Goal: Task Accomplishment & Management: Manage account settings

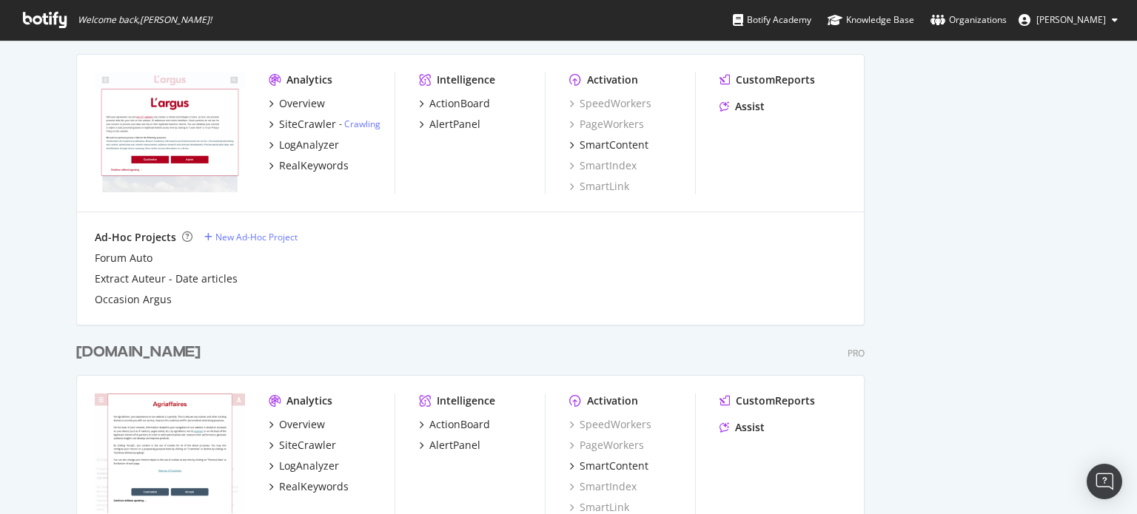
scroll to position [1517, 0]
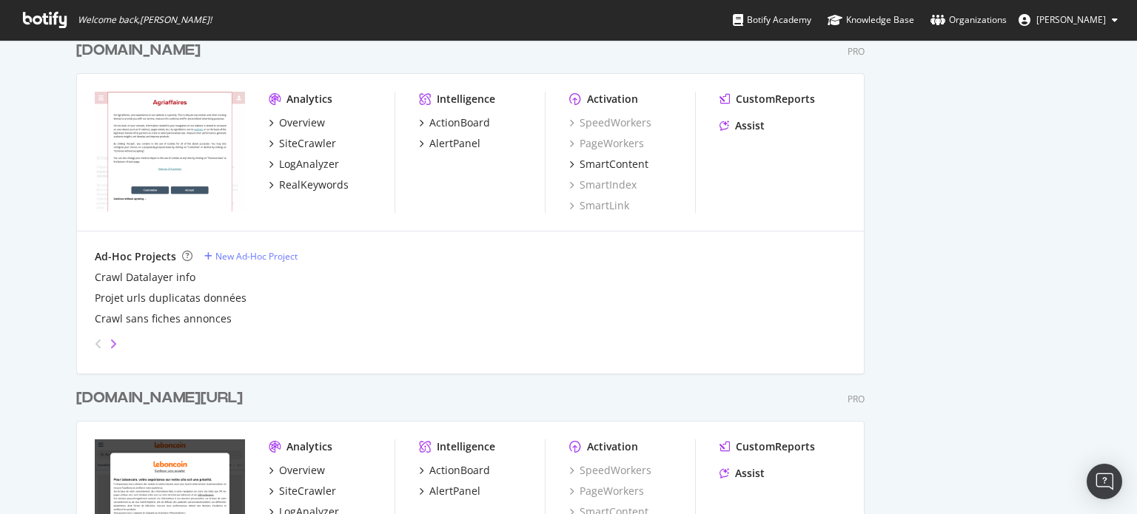
click at [110, 341] on icon "angle-right" at bounding box center [113, 344] width 7 height 12
click at [95, 338] on icon "angle-left" at bounding box center [98, 344] width 7 height 12
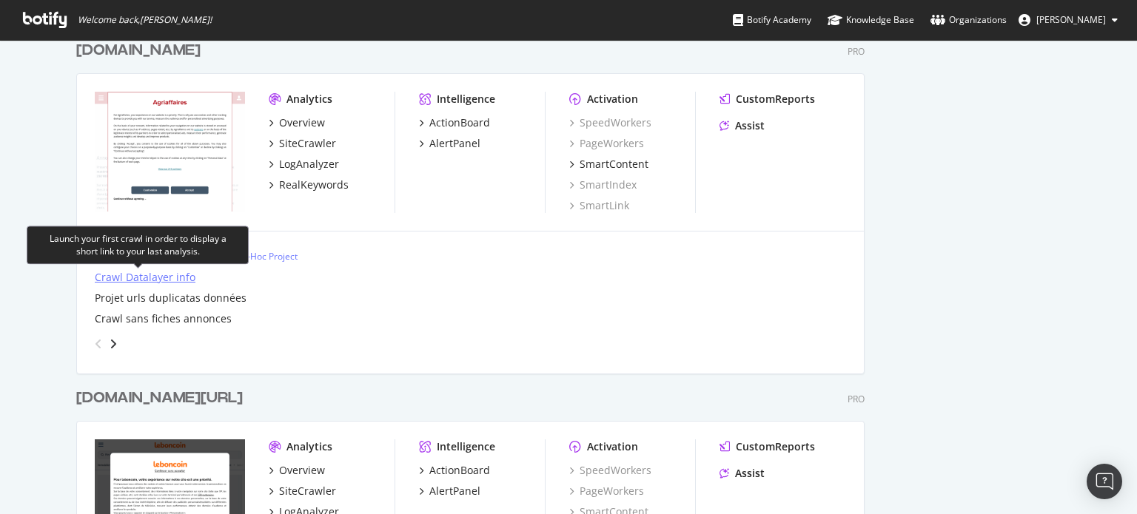
click at [145, 278] on div "Crawl Datalayer info" at bounding box center [145, 277] width 101 height 15
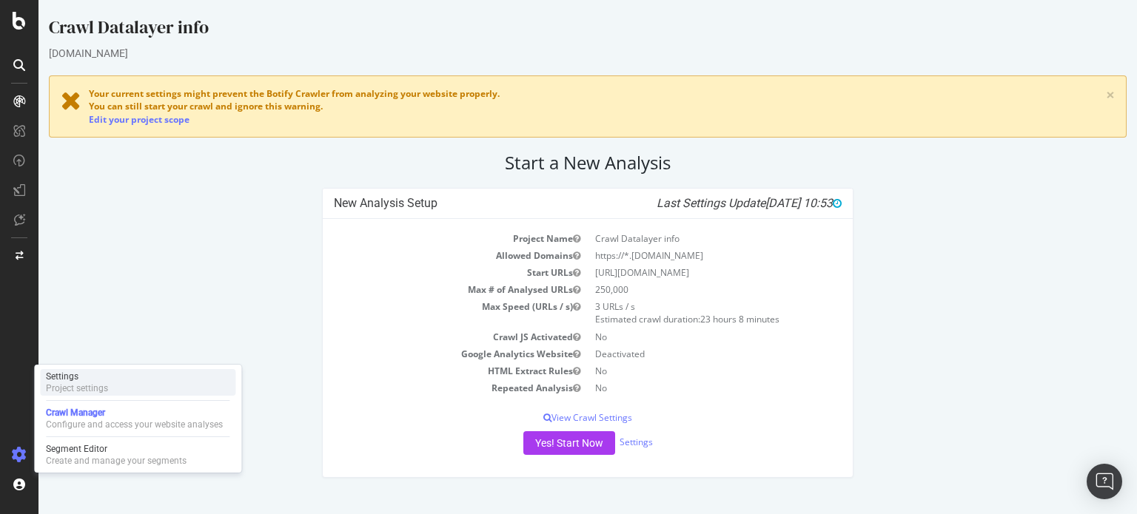
click at [113, 372] on div "Settings Project settings" at bounding box center [137, 382] width 195 height 27
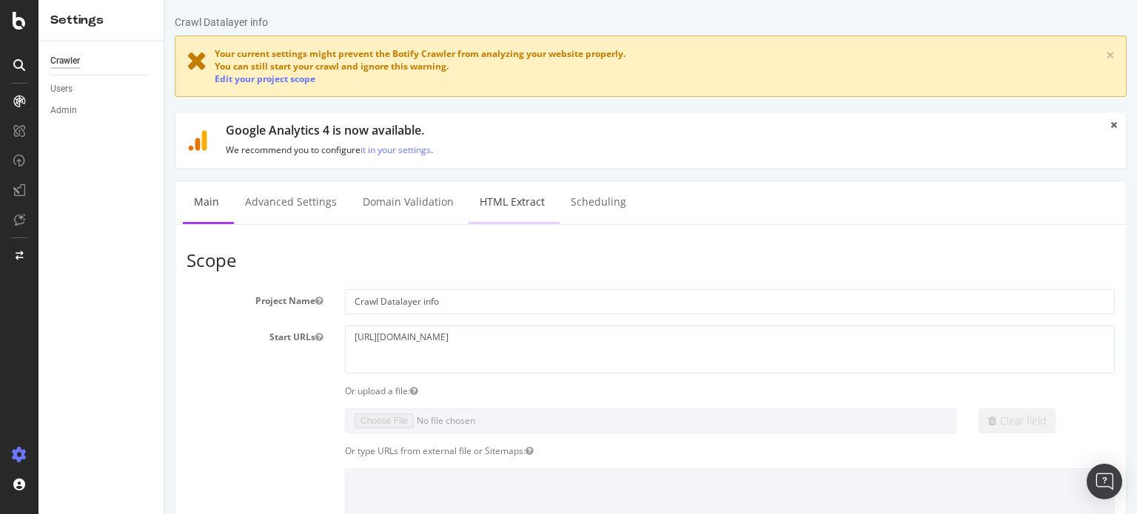
click at [515, 201] on link "HTML Extract" at bounding box center [512, 201] width 87 height 41
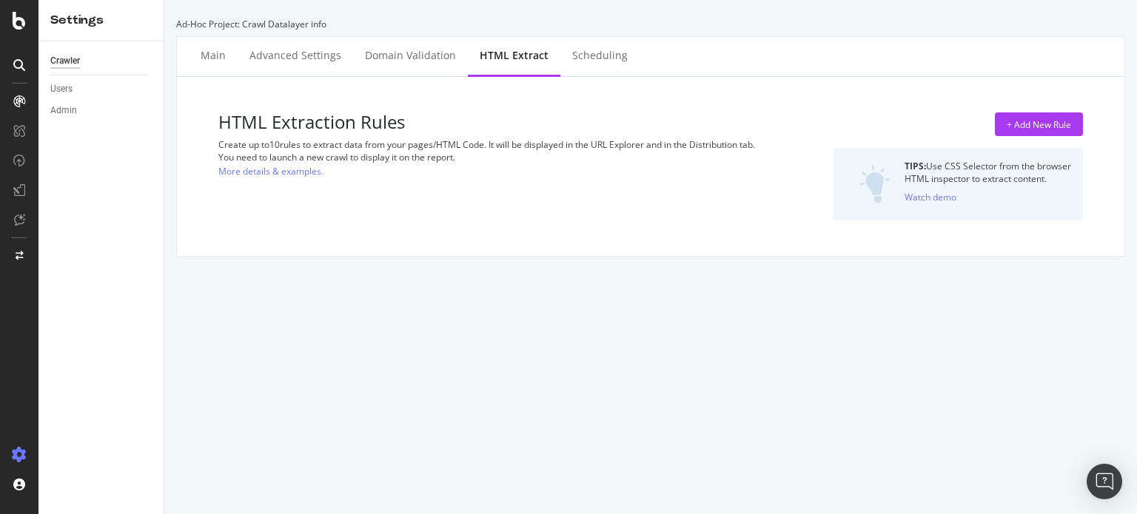
click at [15, 32] on div at bounding box center [19, 257] width 38 height 514
click at [18, 26] on icon at bounding box center [19, 21] width 13 height 18
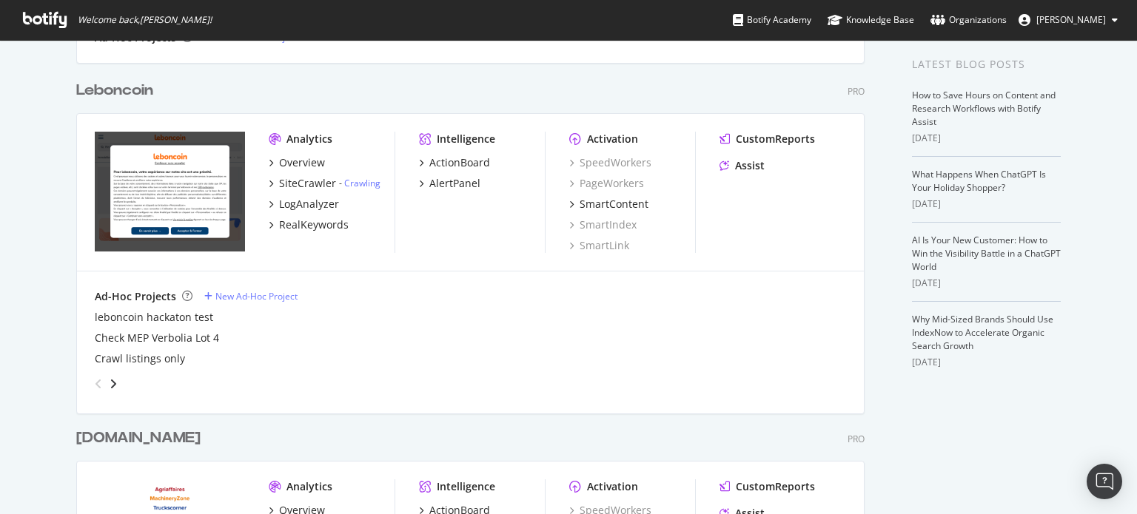
scroll to position [367, 0]
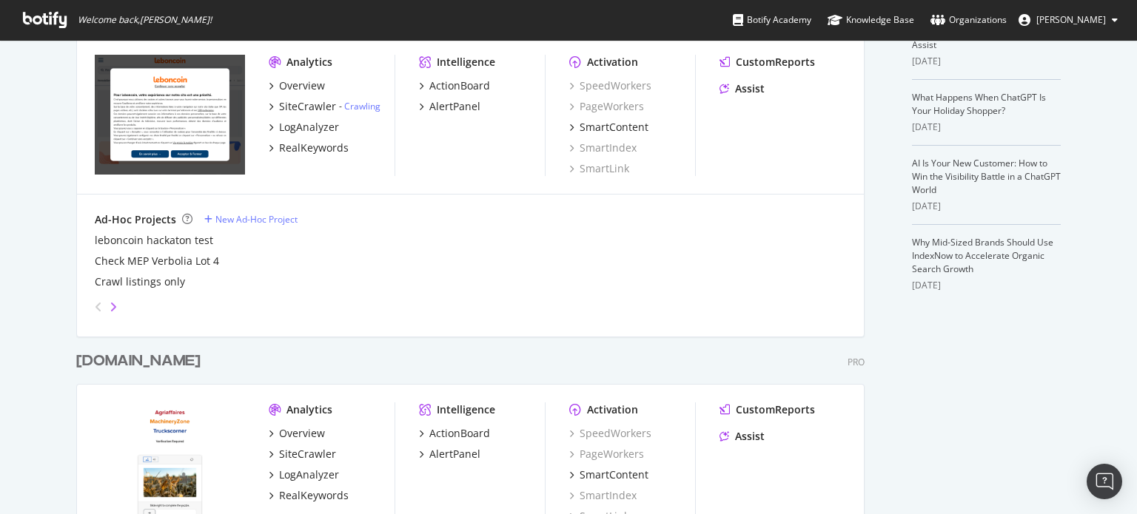
click at [110, 306] on icon "angle-right" at bounding box center [113, 307] width 7 height 12
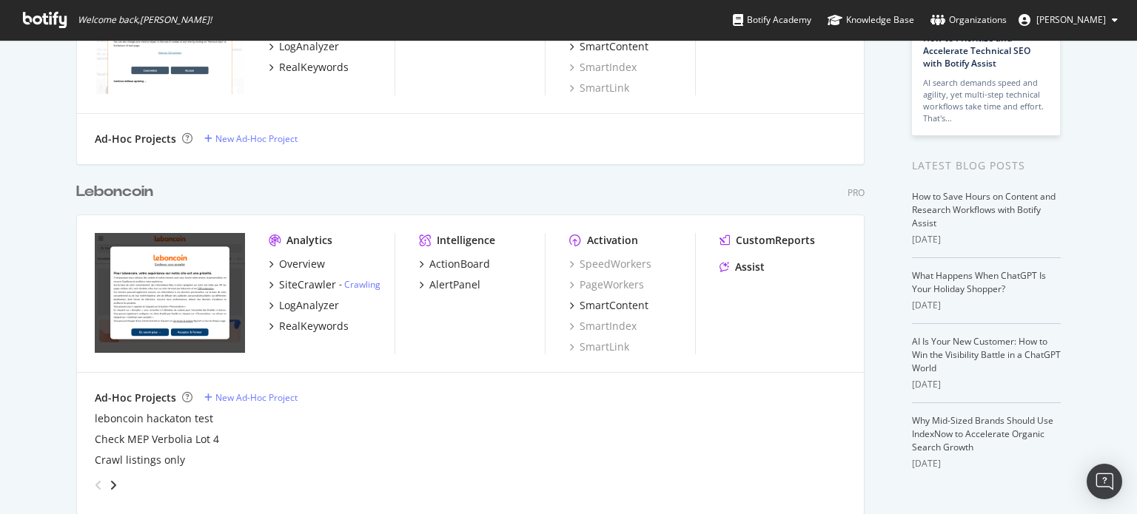
scroll to position [261, 0]
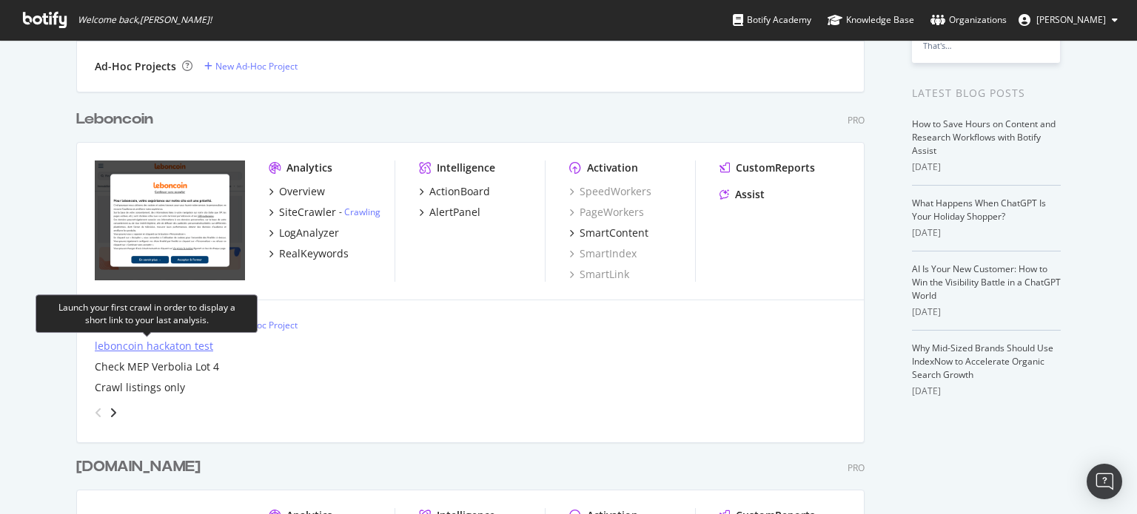
click at [181, 339] on div "leboncoin hackaton test" at bounding box center [154, 346] width 118 height 15
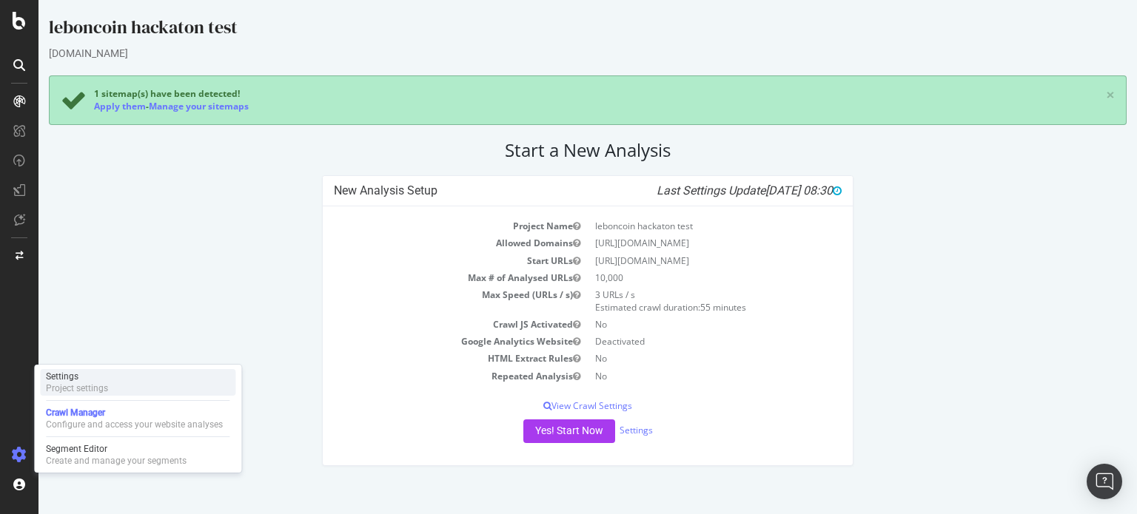
click at [102, 385] on div "Project settings" at bounding box center [77, 389] width 62 height 12
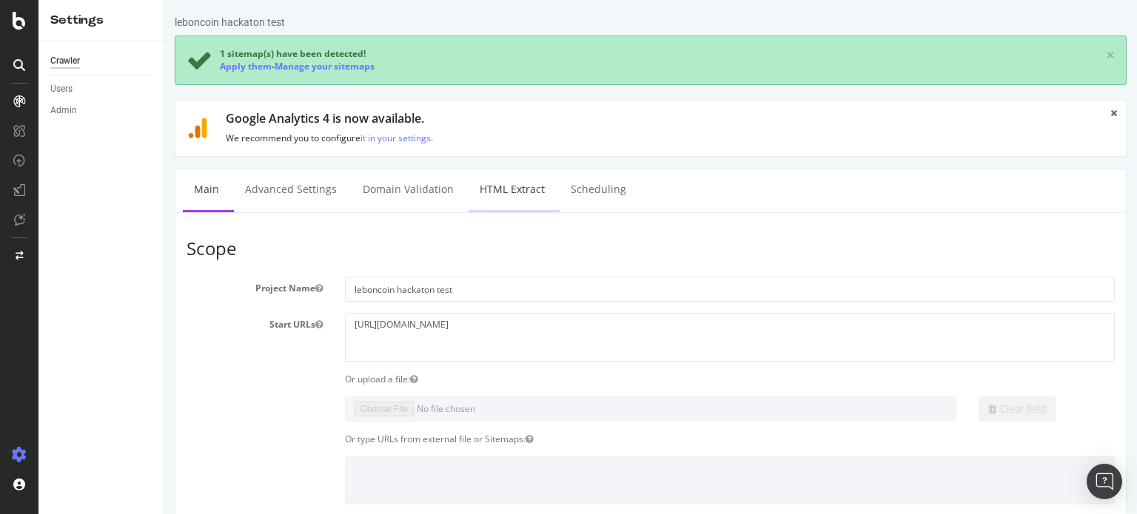
click at [497, 182] on link "HTML Extract" at bounding box center [512, 190] width 87 height 41
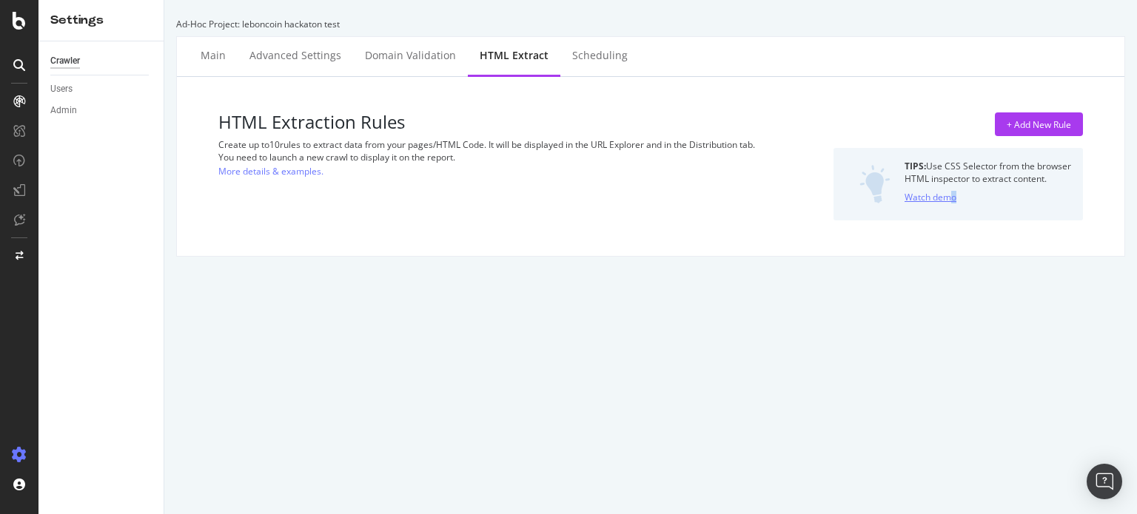
click at [934, 198] on div "HTML Extraction Rules Create up to 10 rules to extract data from your pages/HTM…" at bounding box center [651, 166] width 924 height 155
click at [934, 198] on div "Watch demo" at bounding box center [931, 197] width 52 height 13
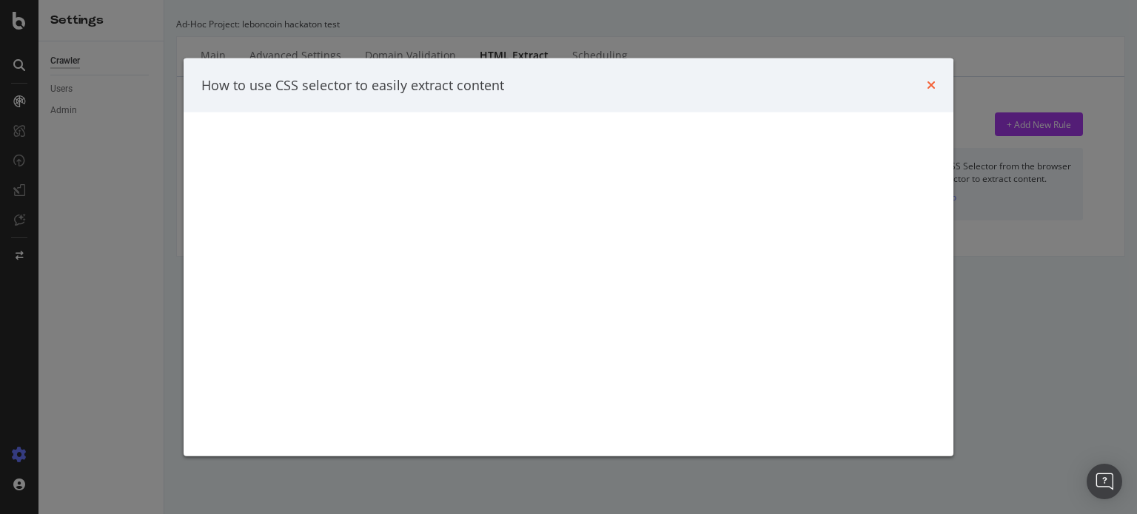
drag, startPoint x: 936, startPoint y: 79, endPoint x: 930, endPoint y: 88, distance: 10.3
click at [930, 88] on div "How to use CSS selector to easily extract content" at bounding box center [569, 85] width 770 height 55
click at [930, 88] on icon "times" at bounding box center [931, 85] width 9 height 12
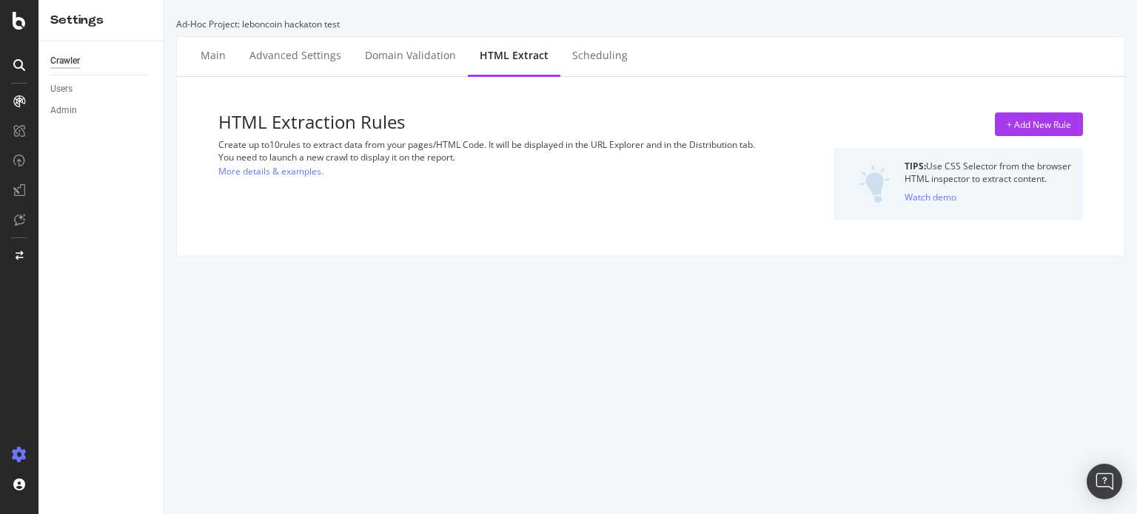
click at [933, 171] on div "TIPS: Use CSS Selector from the browser" at bounding box center [988, 166] width 167 height 13
click at [285, 162] on div "You need to launch a new crawl to display it on the report." at bounding box center [502, 157] width 568 height 13
click at [1023, 124] on div "+ Add New Rule" at bounding box center [1039, 124] width 64 height 13
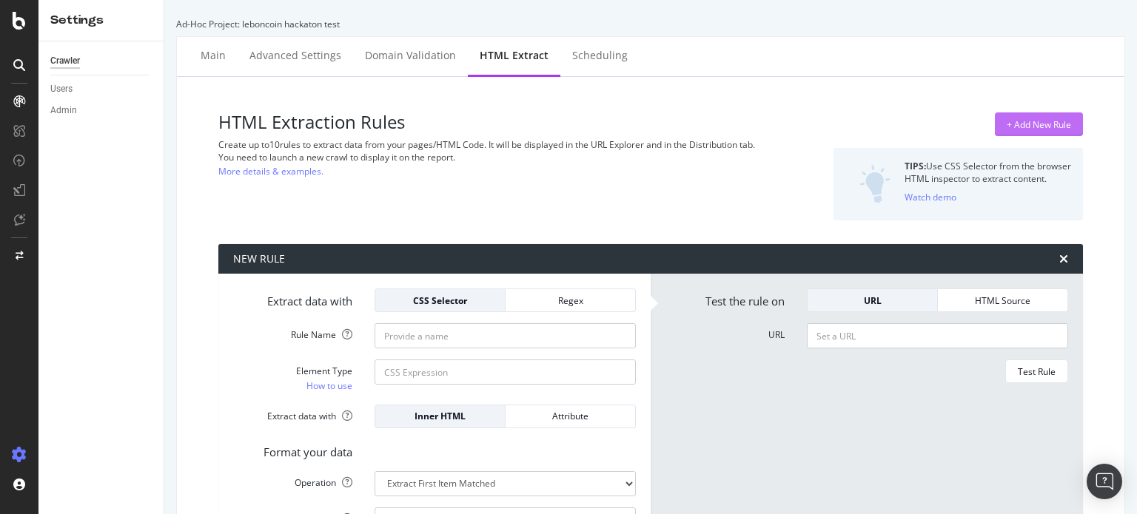
scroll to position [91, 0]
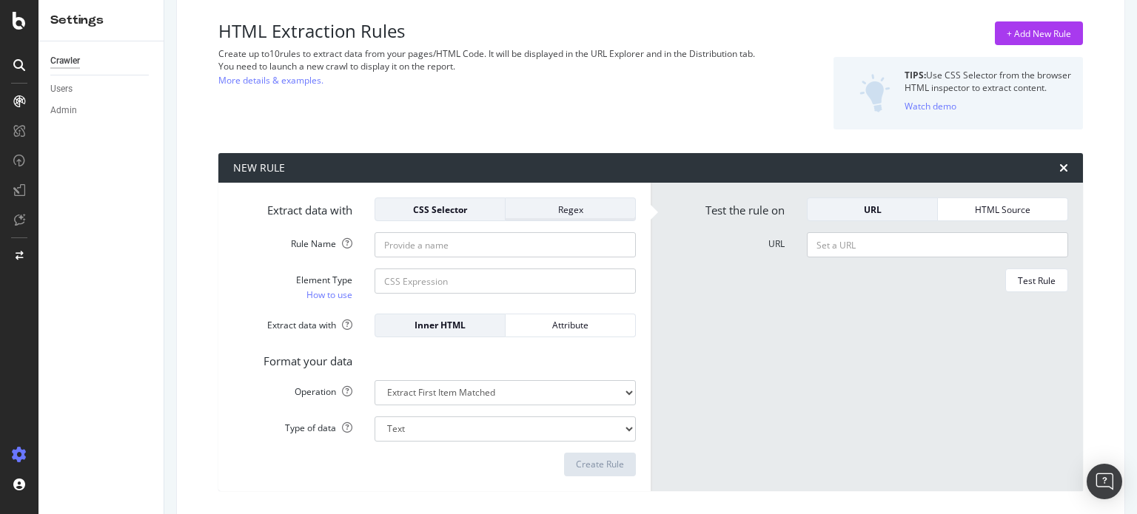
click at [556, 209] on div "Regex" at bounding box center [570, 210] width 106 height 13
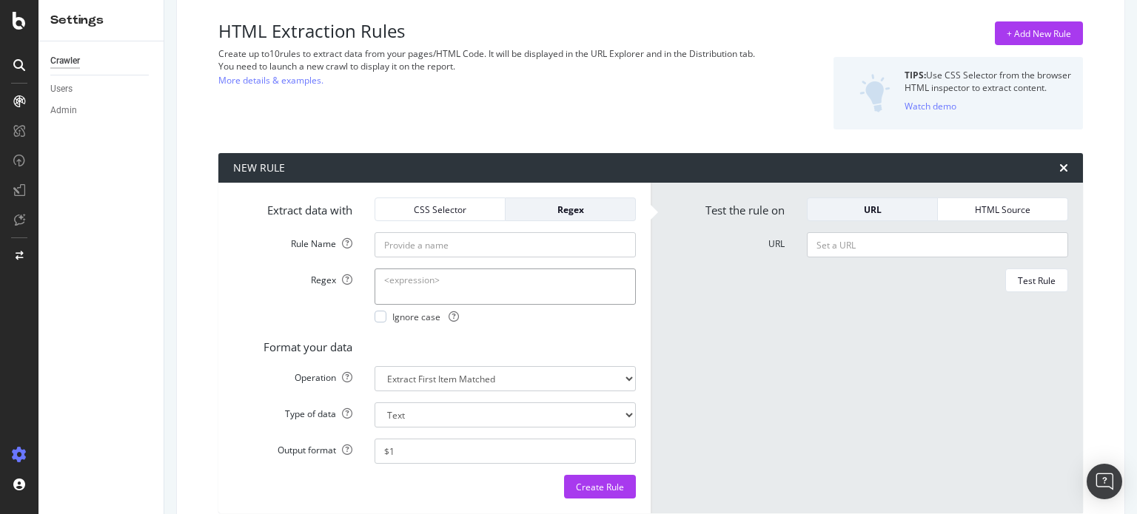
click at [478, 289] on textarea "Regex" at bounding box center [505, 287] width 261 height 36
paste textarea "data-test-id="adcard-title""
type textarea "data-test-id="adcard-title""
click at [851, 248] on input "URL" at bounding box center [937, 244] width 261 height 25
paste input "[URL][DOMAIN_NAME]"
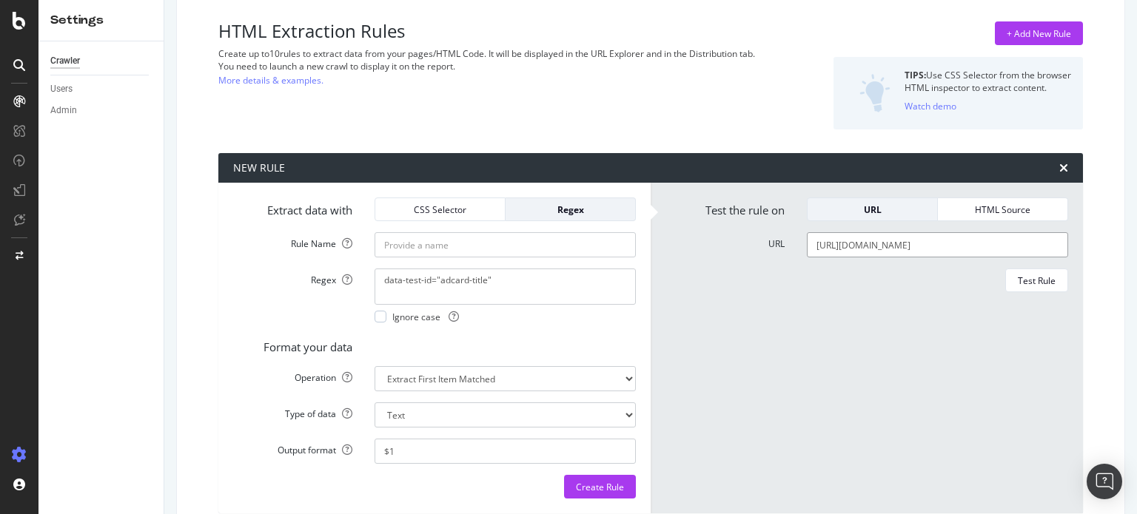
scroll to position [0, 5]
type input "[URL][DOMAIN_NAME]"
click at [882, 207] on div "URL" at bounding box center [872, 210] width 106 height 13
click at [1038, 285] on div "Test Rule" at bounding box center [1037, 281] width 38 height 13
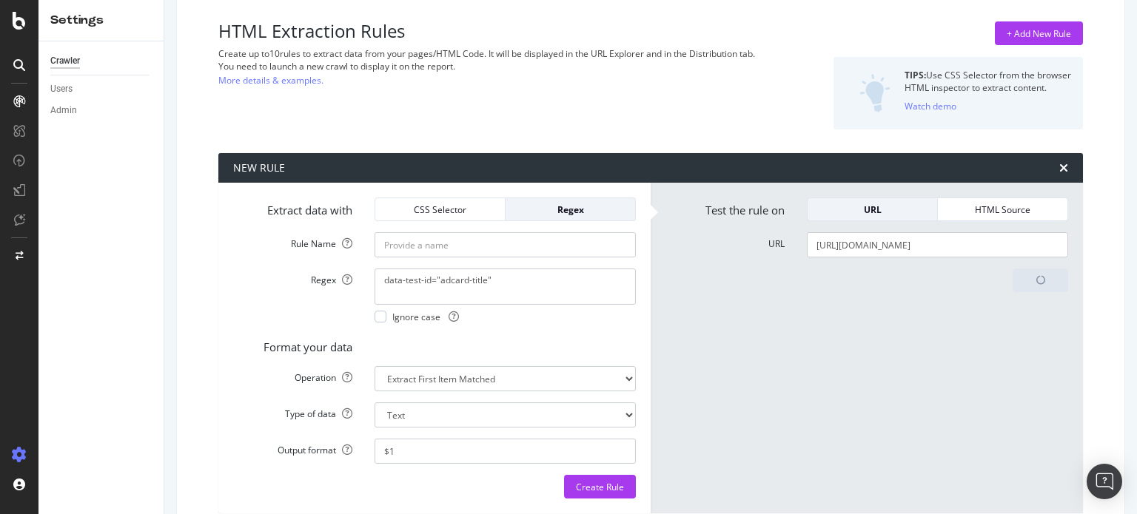
scroll to position [144, 0]
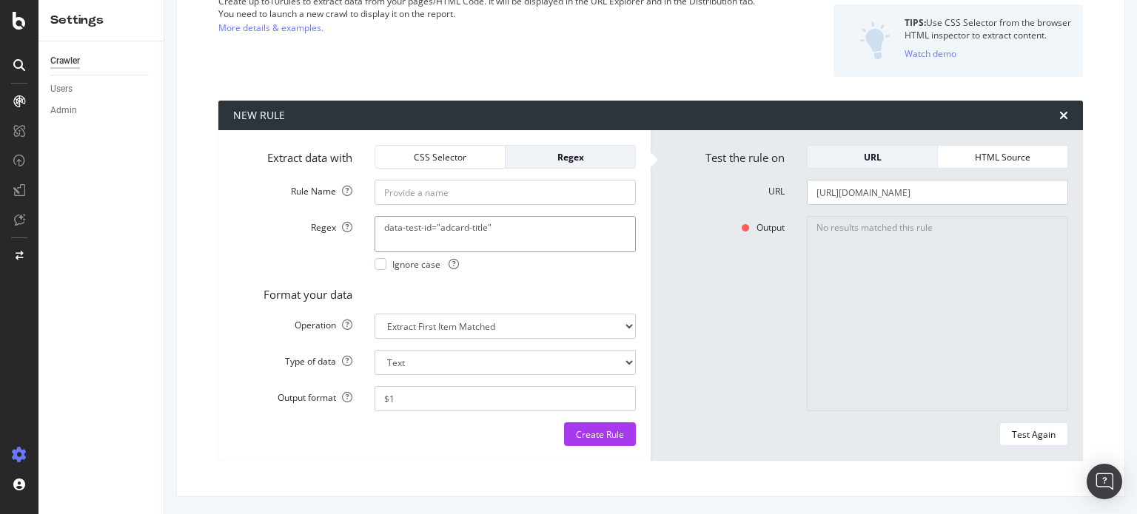
click at [437, 226] on textarea "data-test-id="adcard-title"" at bounding box center [505, 234] width 261 height 36
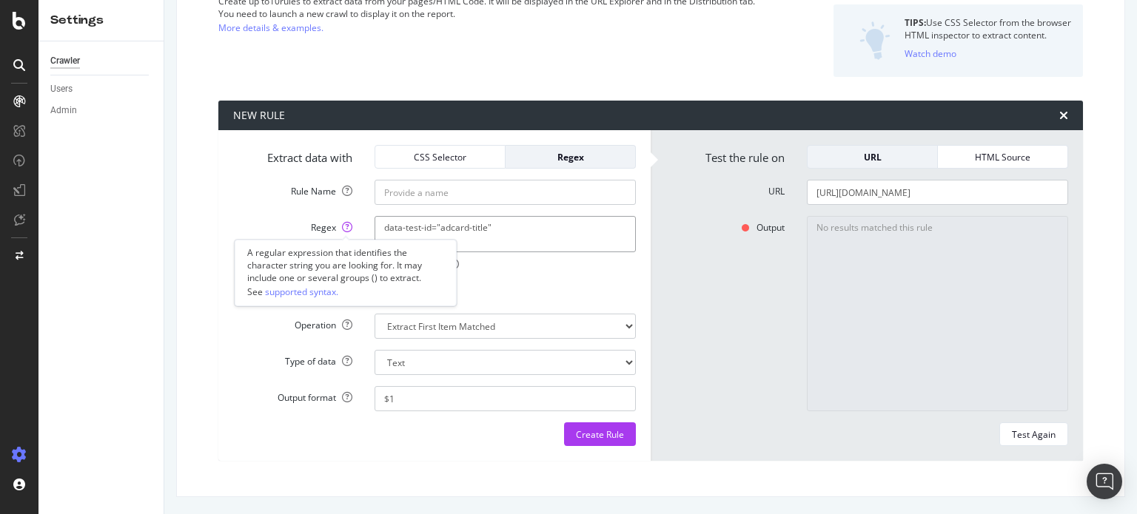
drag, startPoint x: 435, startPoint y: 226, endPoint x: 301, endPoint y: 238, distance: 135.2
click at [301, 238] on div "Regex data-test-id="adcard-title" Ignore case" at bounding box center [434, 243] width 425 height 54
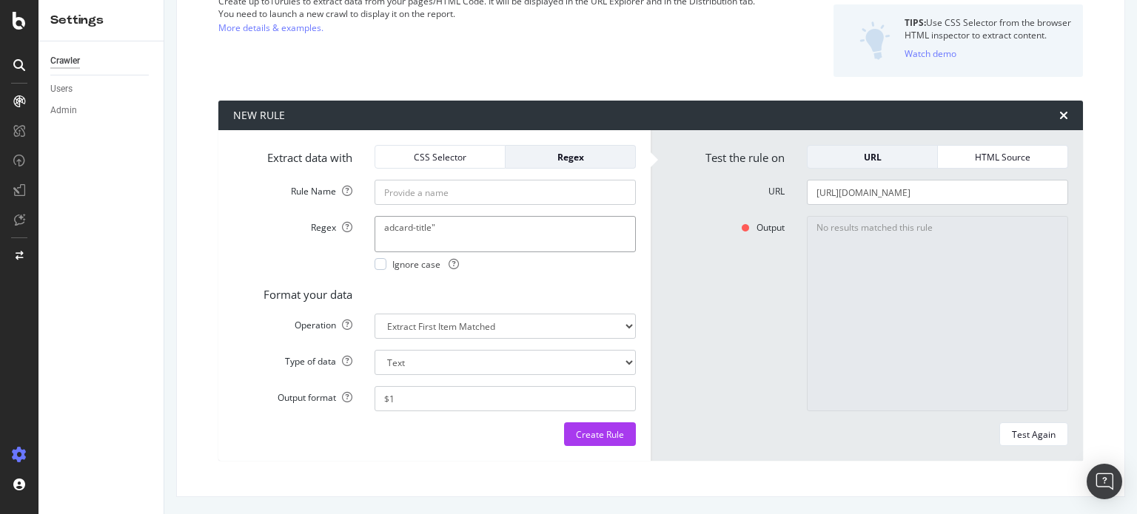
click at [471, 241] on textarea "adcard-title"" at bounding box center [505, 234] width 261 height 36
type textarea "adcard-title"
click at [1012, 437] on div "Test Again" at bounding box center [1034, 435] width 44 height 13
click at [426, 150] on div "CSS Selector" at bounding box center [440, 157] width 106 height 21
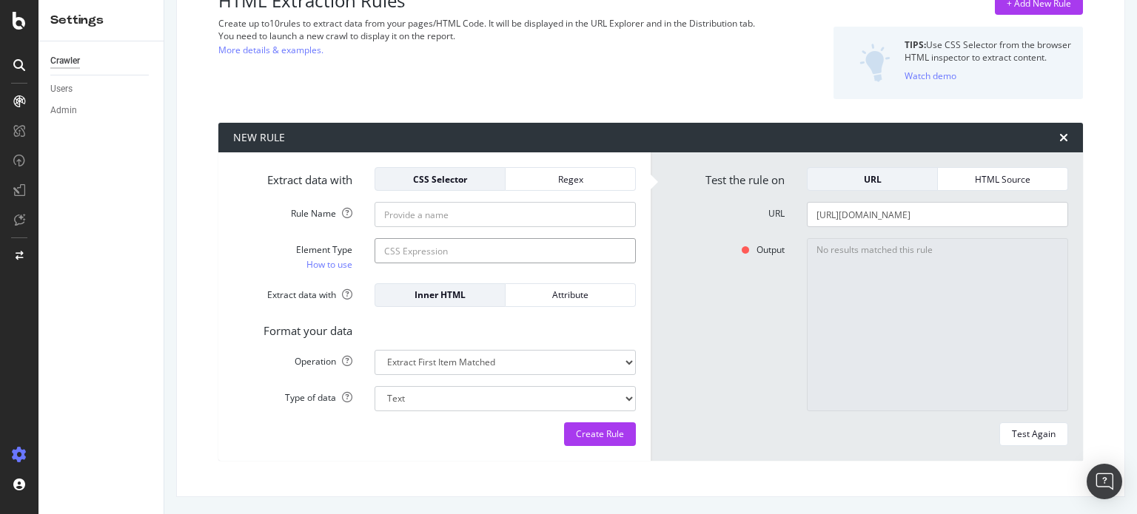
click at [483, 246] on input "Element Type How to use" at bounding box center [505, 250] width 261 height 25
paste input "[URL][DOMAIN_NAME]"
click at [483, 246] on input "[URL][DOMAIN_NAME]" at bounding box center [505, 250] width 261 height 25
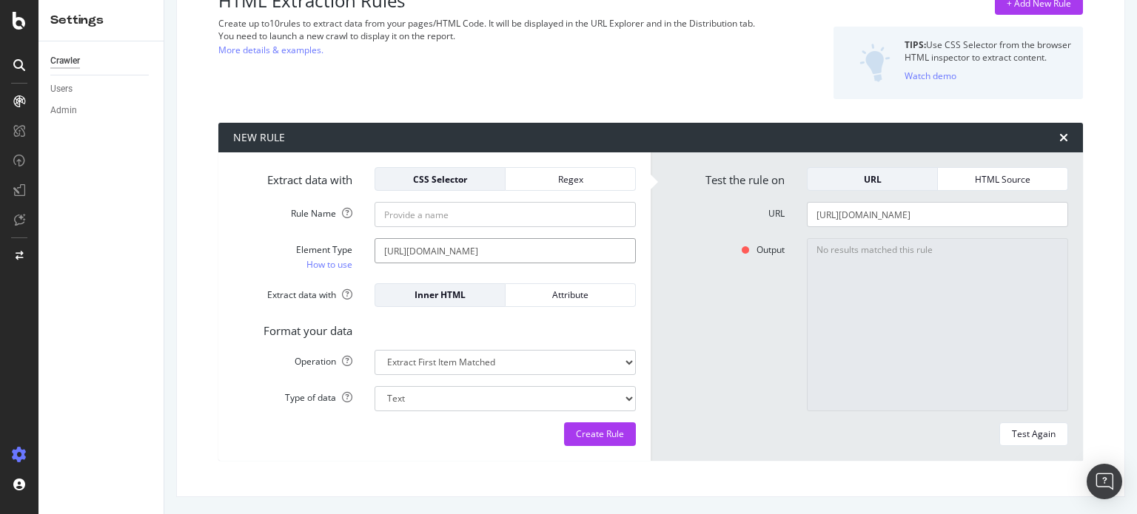
click at [456, 251] on input "[URL][DOMAIN_NAME]" at bounding box center [505, 250] width 261 height 25
paste input "adcard-title"
click at [1030, 437] on div "Test Again" at bounding box center [1034, 434] width 44 height 13
click at [1109, 338] on div "HTML Extraction Rules Create up to 10 rules to extract data from your pages/HTM…" at bounding box center [650, 226] width 947 height 541
click at [810, 216] on input "[URL][DOMAIN_NAME]" at bounding box center [937, 214] width 261 height 25
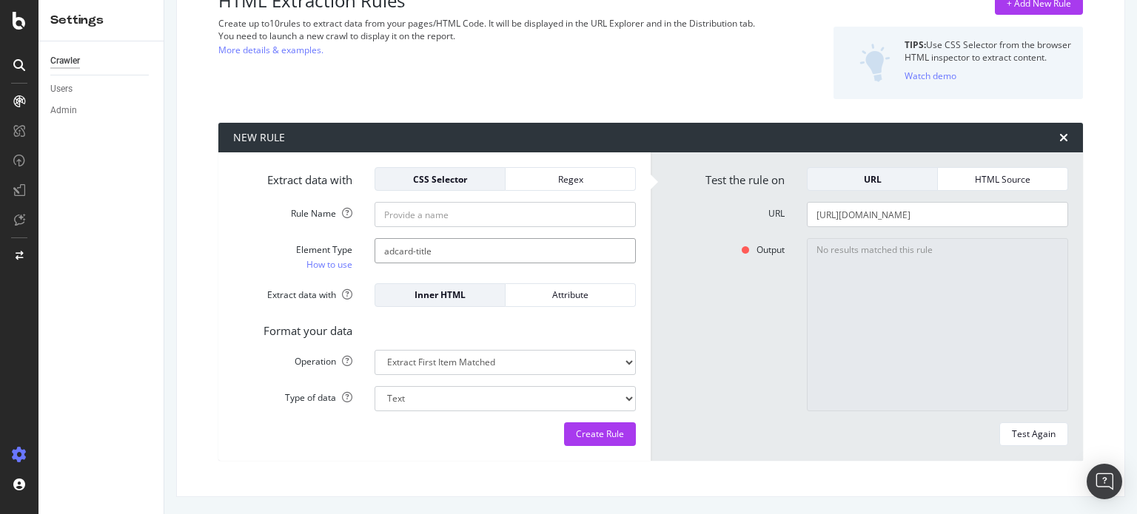
drag, startPoint x: 468, startPoint y: 250, endPoint x: 56, endPoint y: 312, distance: 416.1
click at [56, 312] on div "Settings Crawler Users Admin Ad-Hoc Project: leboncoin hackaton test Main Advan…" at bounding box center [587, 257] width 1098 height 514
paste input "id="adcard-title""
type input "id="adcard-title""
click at [1012, 433] on div "Test Again" at bounding box center [1034, 434] width 44 height 13
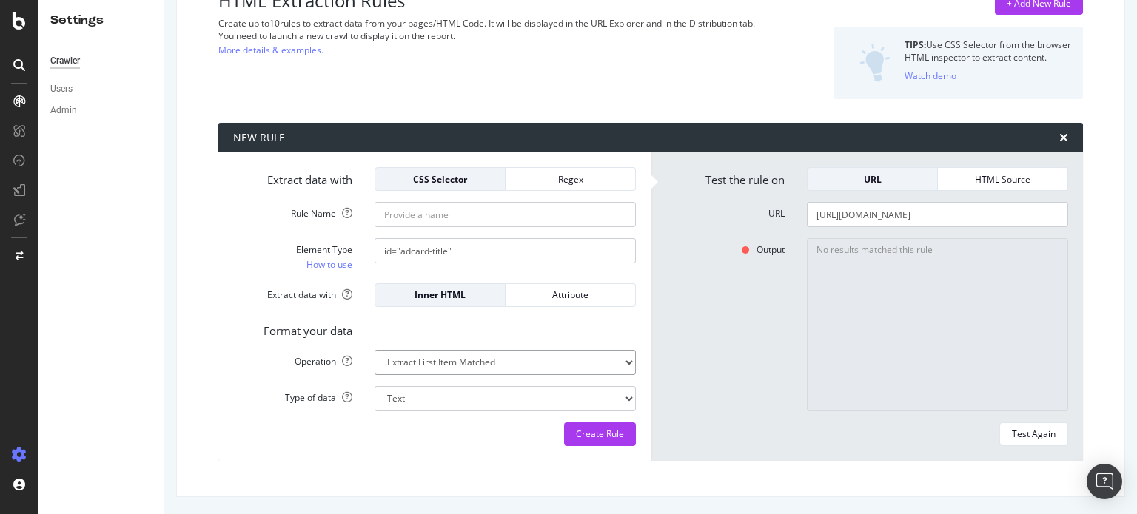
click at [587, 372] on select "Extract First Item Matched Extract First 3 Items Matched Count Number of Occure…" at bounding box center [505, 362] width 261 height 25
click at [375, 350] on select "Extract First Item Matched Extract First 3 Items Matched Count Number of Occure…" at bounding box center [505, 362] width 261 height 25
click at [495, 366] on select "Extract First Item Matched Extract First 3 Items Matched Count Number of Occure…" at bounding box center [505, 362] width 261 height 25
select select "html.length"
click at [375, 350] on select "Extract First Item Matched Extract First 3 Items Matched Count Number of Occure…" at bounding box center [505, 362] width 261 height 25
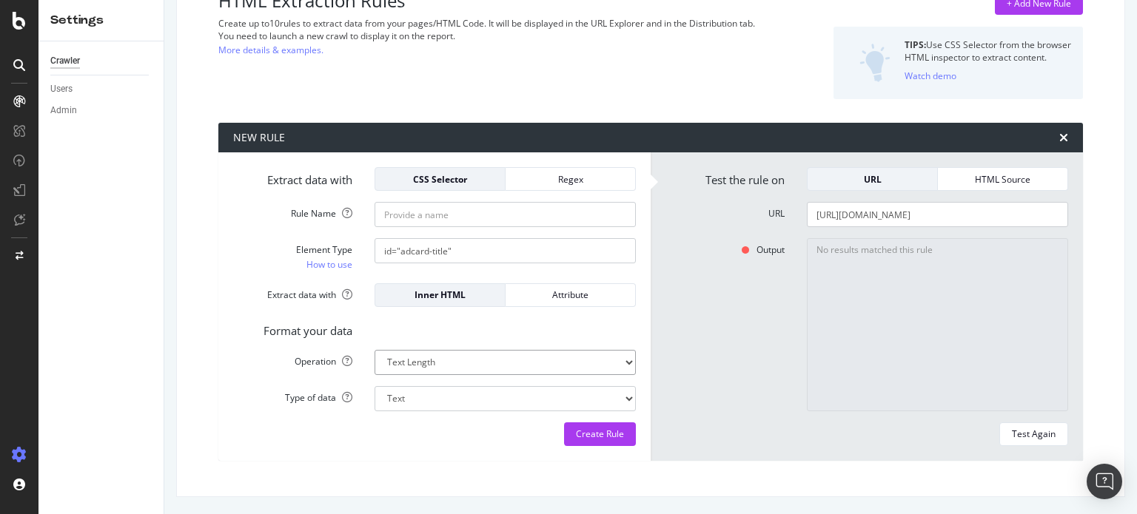
select select "i"
click at [472, 367] on select "Extract First Item Matched Extract First 3 Items Matched Count Number of Occure…" at bounding box center [505, 362] width 261 height 25
click at [480, 330] on div "Format your data" at bounding box center [434, 328] width 425 height 21
click at [509, 363] on select "Extract First Item Matched Extract First 3 Items Matched Count Number of Occure…" at bounding box center [505, 362] width 261 height 25
click at [520, 327] on div "Format your data" at bounding box center [434, 328] width 425 height 21
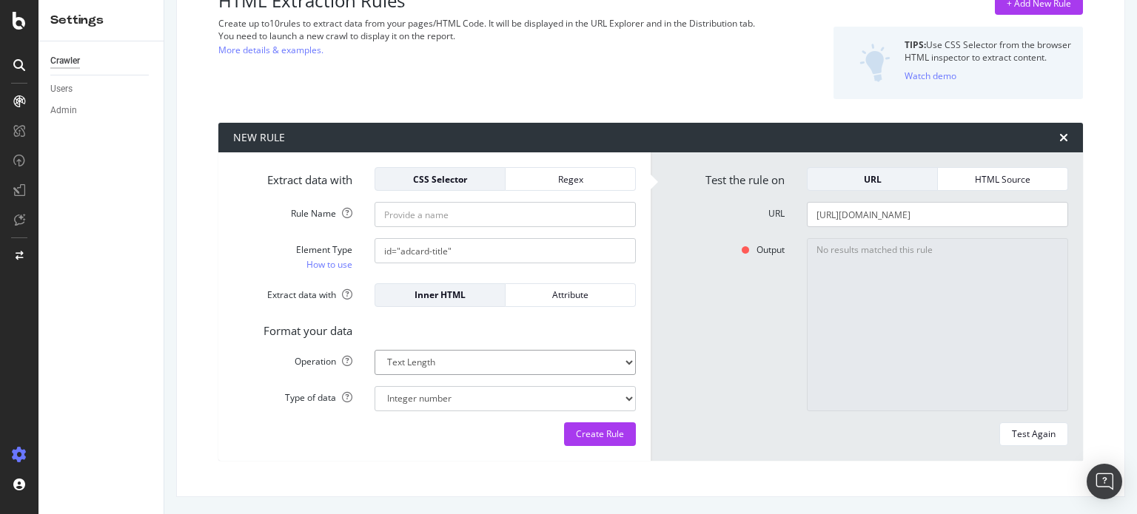
click at [494, 366] on select "Extract First Item Matched Extract First 3 Items Matched Count Number of Occure…" at bounding box center [505, 362] width 261 height 25
click at [497, 323] on div "Format your data" at bounding box center [434, 328] width 425 height 21
click at [477, 360] on select "Extract First Item Matched Extract First 3 Items Matched Count Number of Occure…" at bounding box center [505, 362] width 261 height 25
click at [882, 215] on input "[URL][DOMAIN_NAME]" at bounding box center [937, 214] width 261 height 25
paste input "[URL][DOMAIN_NAME]"
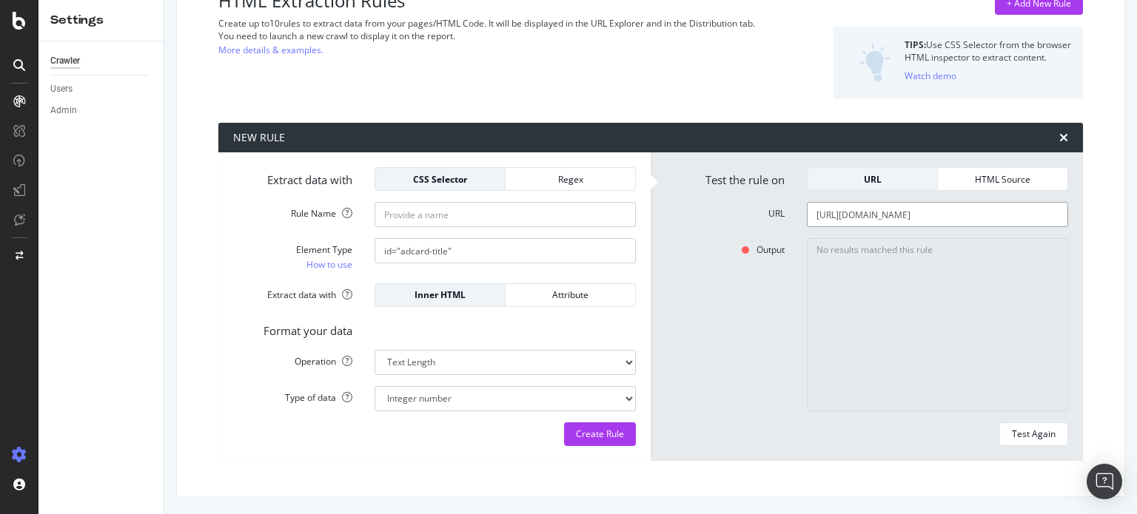
type input "[URL][DOMAIN_NAME]"
click at [883, 331] on textarea "No results matched this rule" at bounding box center [937, 324] width 261 height 173
drag, startPoint x: 489, startPoint y: 262, endPoint x: 343, endPoint y: 238, distance: 148.6
click at [343, 238] on form "Extract data with CSS Selector Regex Rule Name Element Type How to use id="adca…" at bounding box center [434, 306] width 403 height 279
click at [1019, 438] on div "Test Again" at bounding box center [1034, 434] width 44 height 13
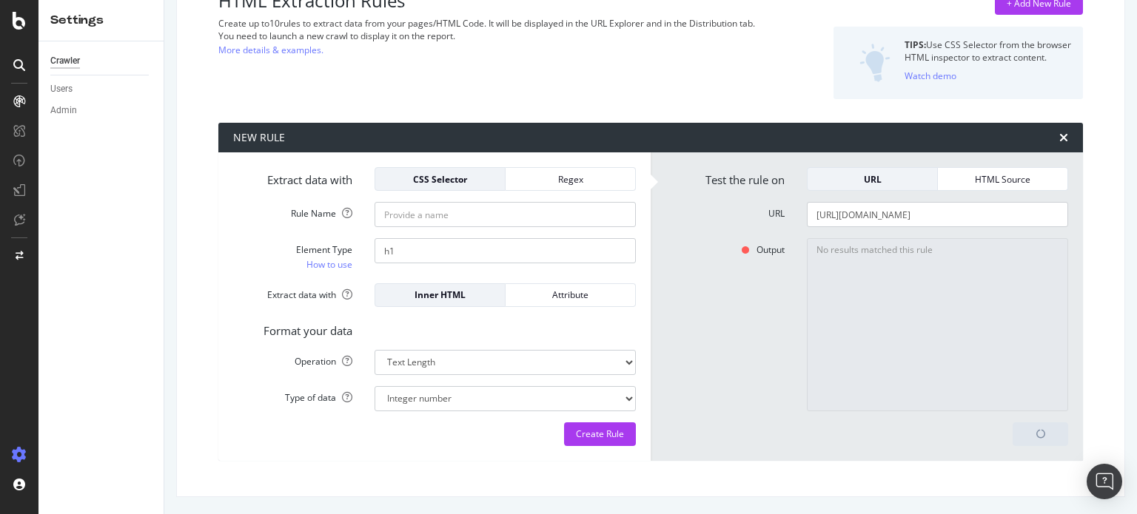
drag, startPoint x: 372, startPoint y: 251, endPoint x: 381, endPoint y: 252, distance: 9.7
click at [381, 252] on div "h1" at bounding box center [504, 250] width 283 height 25
click at [381, 252] on input "h1" at bounding box center [505, 250] width 261 height 25
type input "<h1"
type textarea "17"
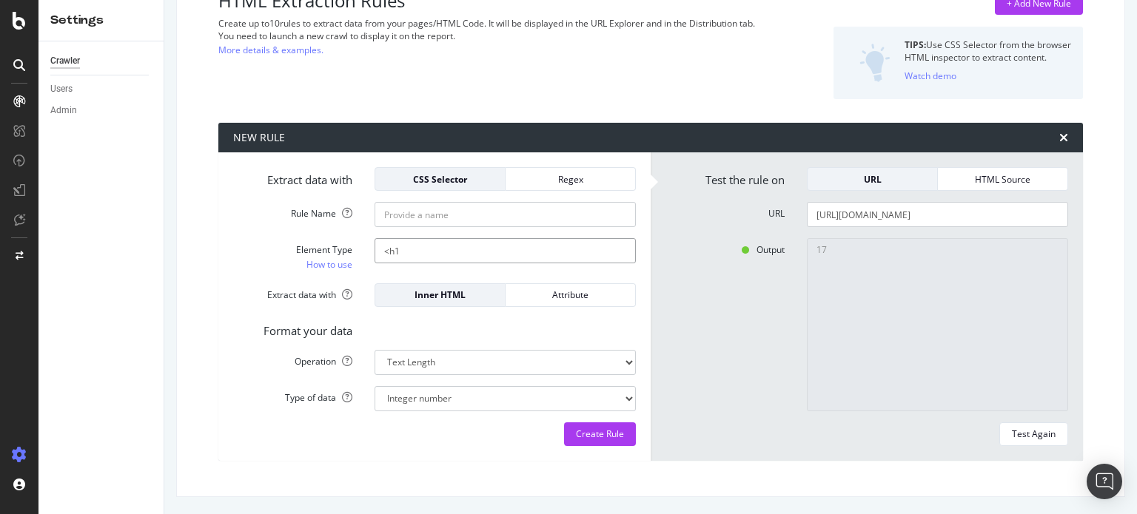
click at [441, 244] on input "<h1" at bounding box center [505, 250] width 261 height 25
type input "<h1>"
click at [1031, 431] on div "Test Again" at bounding box center [1034, 434] width 44 height 13
click at [511, 221] on input "Rule Name" at bounding box center [505, 214] width 261 height 25
type input "H"
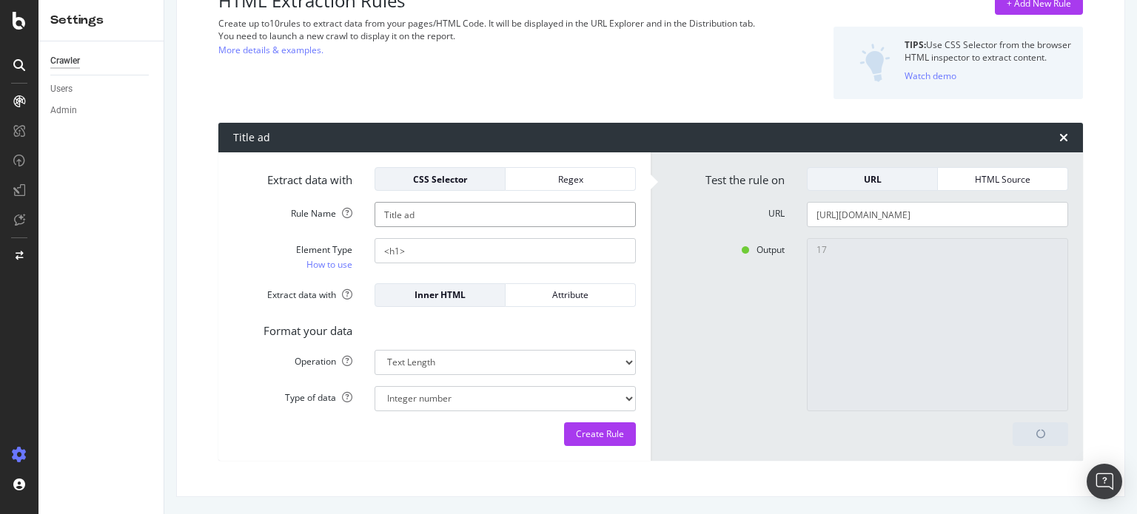
type input "Title ads"
type textarea "-1"
type input "Title ads"
click at [457, 364] on select "Extract First Item Matched Extract First 3 Items Matched Count Number of Occure…" at bounding box center [505, 362] width 261 height 25
select select "first"
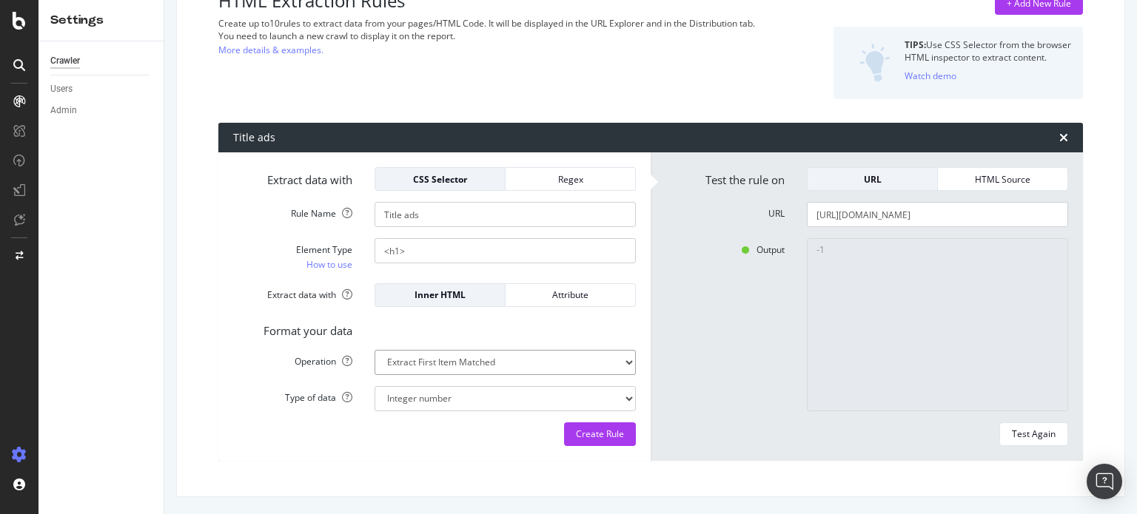
click at [375, 350] on select "Extract First Item Matched Extract First 3 Items Matched Count Number of Occure…" at bounding box center [505, 362] width 261 height 25
select select "s"
click at [483, 370] on select "Extract First Item Matched Extract First 3 Items Matched Count Number of Occure…" at bounding box center [505, 362] width 261 height 25
select select "list"
click at [375, 350] on select "Extract First Item Matched Extract First 3 Items Matched Count Number of Occure…" at bounding box center [505, 362] width 261 height 25
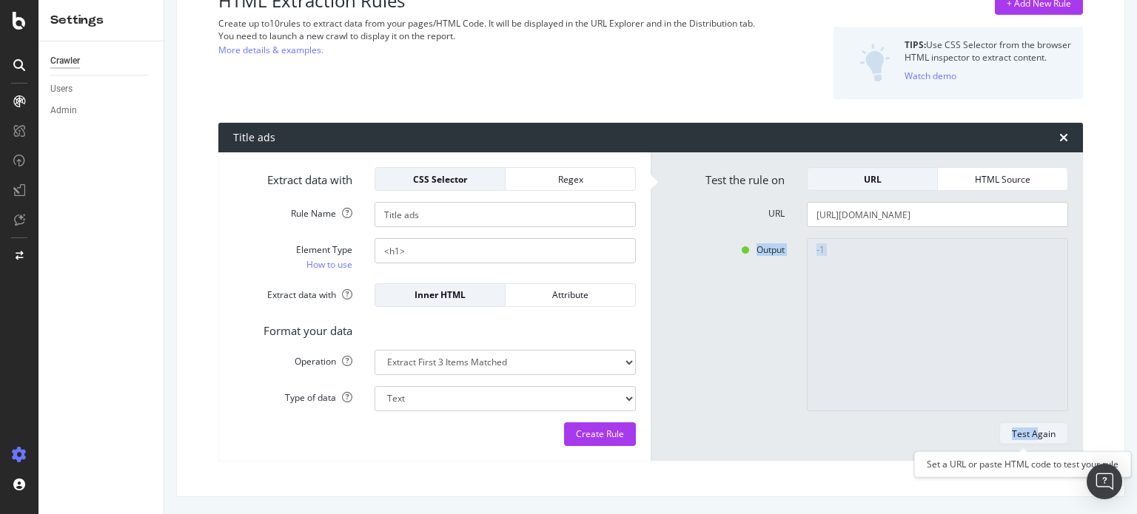
drag, startPoint x: 673, startPoint y: 314, endPoint x: 1027, endPoint y: 429, distance: 372.6
click at [1027, 429] on form "Test the rule on URL HTML Source URL [URL][DOMAIN_NAME] Output -1 Test Again" at bounding box center [866, 306] width 403 height 279
click at [1027, 429] on div "Test Again" at bounding box center [1034, 434] width 44 height 13
click at [725, 315] on div "Output -1" at bounding box center [866, 324] width 425 height 173
click at [699, 241] on label "Output" at bounding box center [724, 247] width 141 height 18
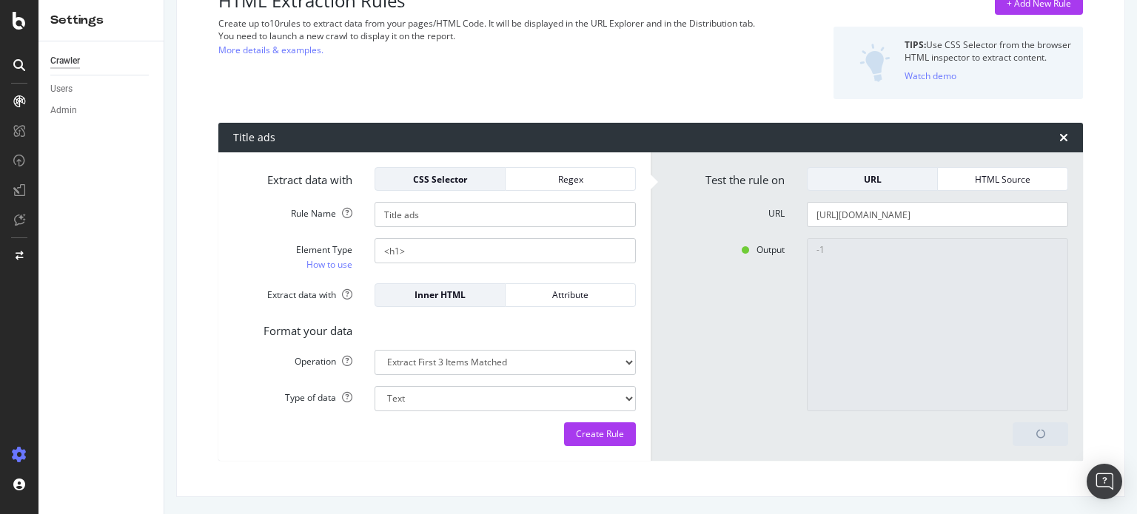
type textarea "No results matched this rule"
